Goal: Check status: Check status

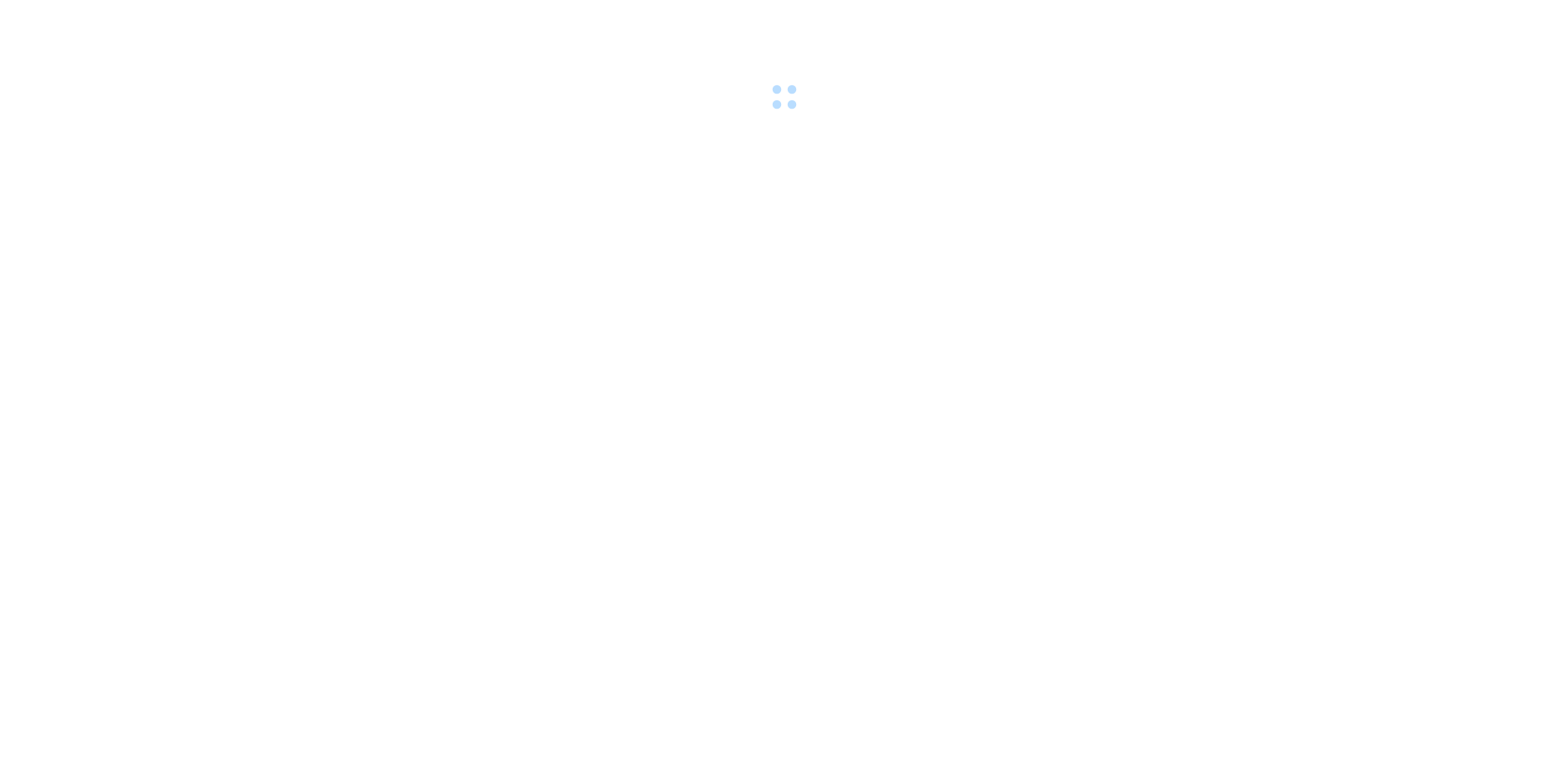
click at [175, 24] on div at bounding box center [784, 58] width 1568 height 116
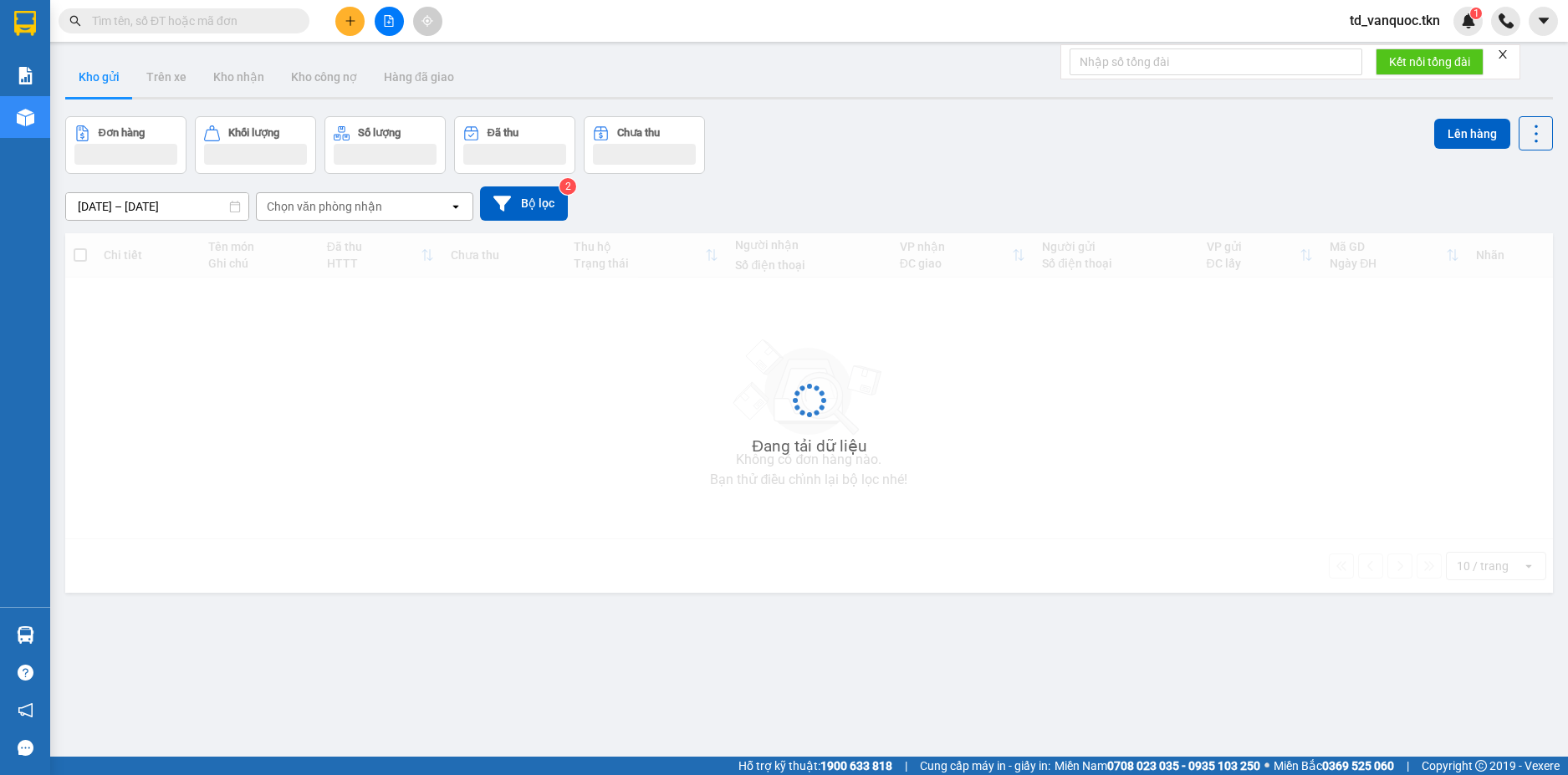
click at [157, 27] on input "text" at bounding box center [190, 20] width 197 height 19
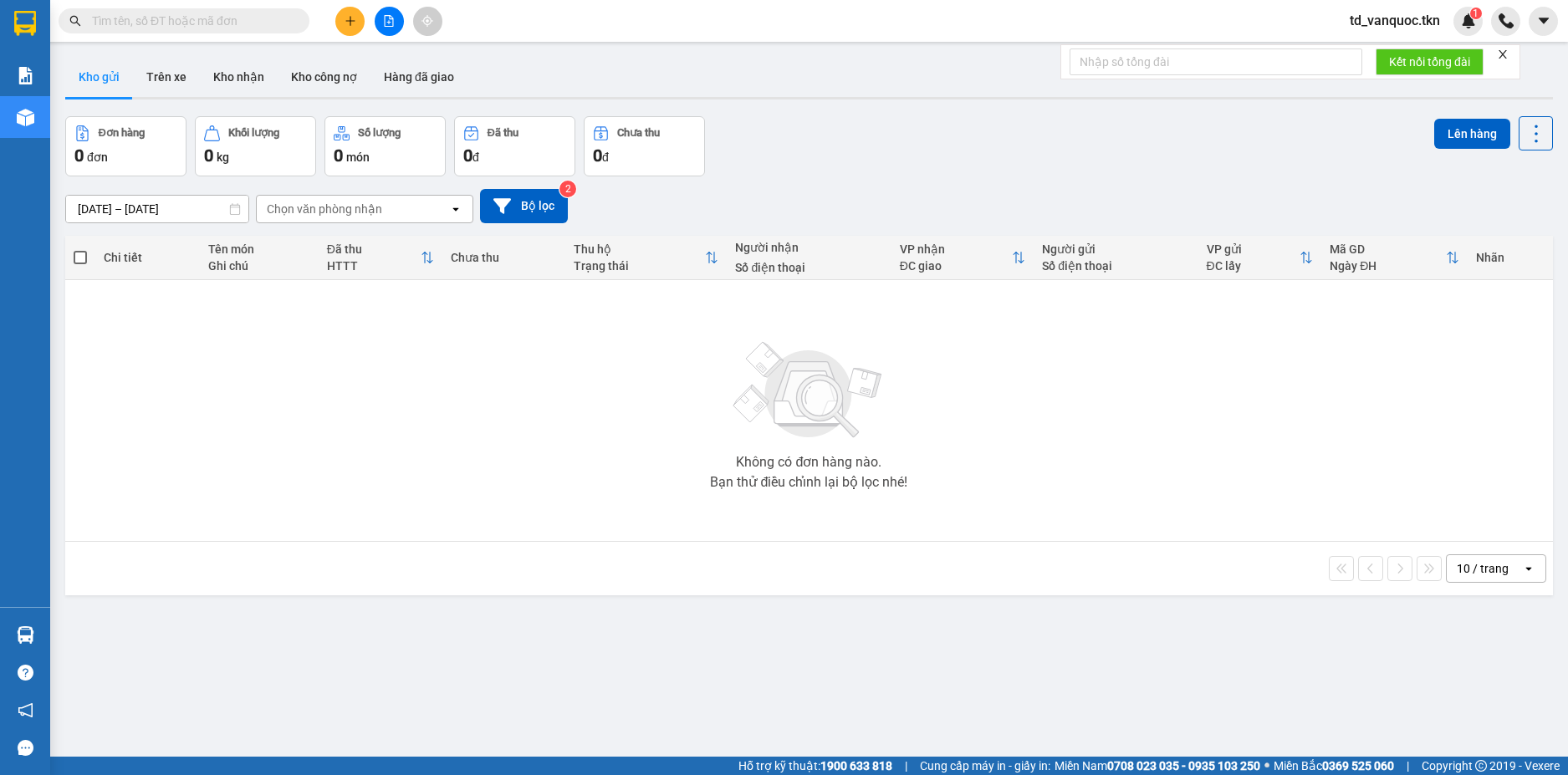
paste input "0969463001"
type input "0969463001"
click at [194, 17] on input "text" at bounding box center [190, 20] width 197 height 19
paste input "0387497291"
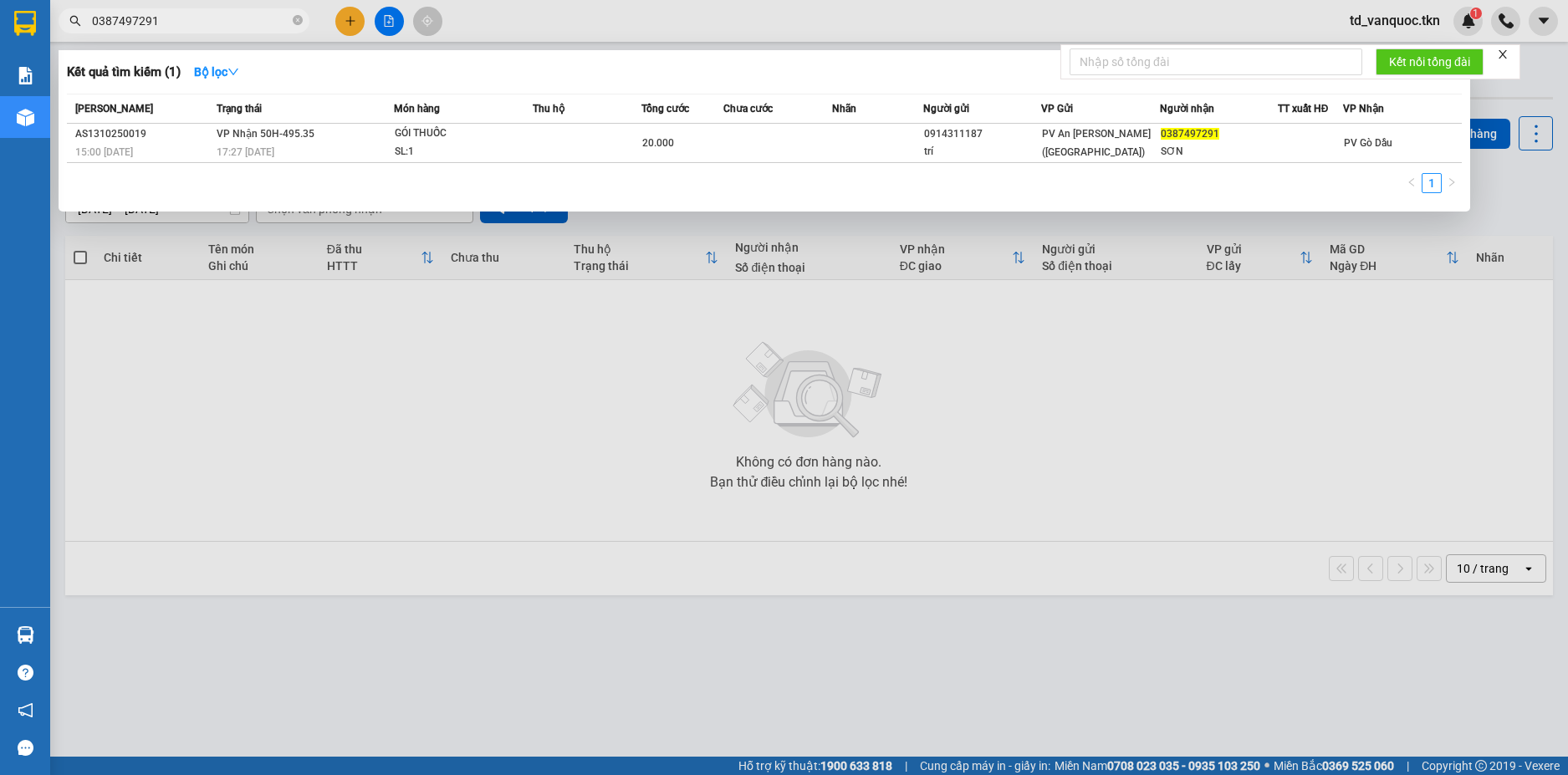
type input "0387497291"
click at [444, 401] on div at bounding box center [784, 388] width 1568 height 775
